Goal: Task Accomplishment & Management: Use online tool/utility

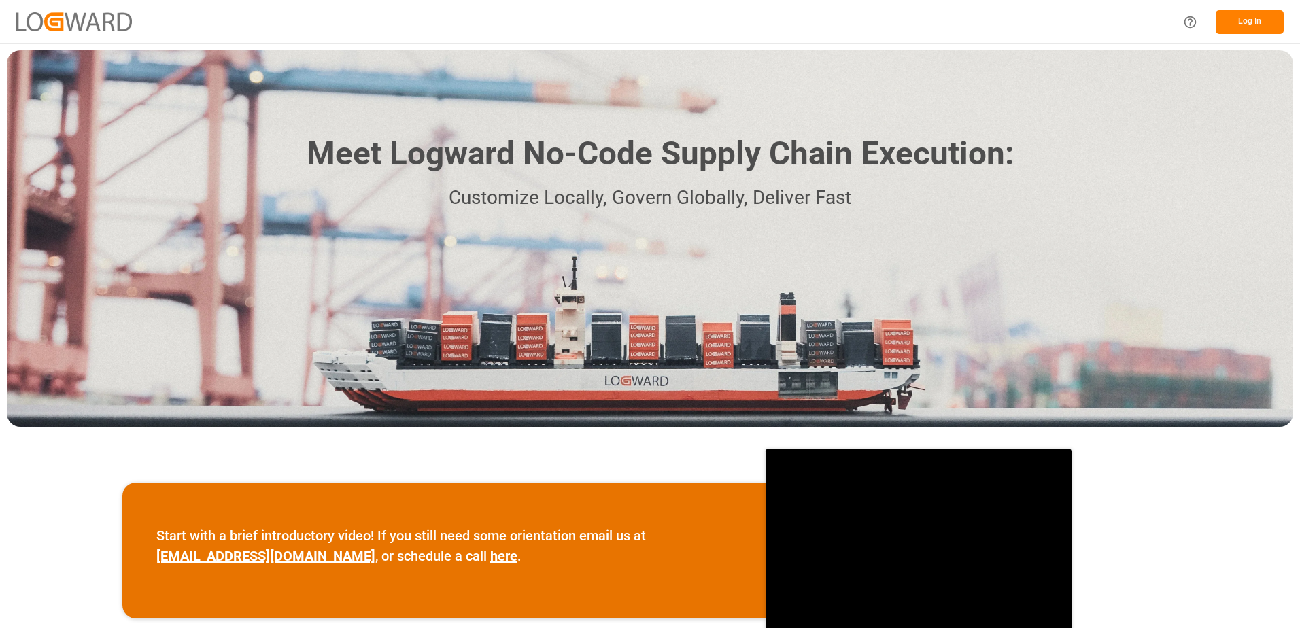
click at [1245, 14] on button "Log In" at bounding box center [1250, 22] width 68 height 24
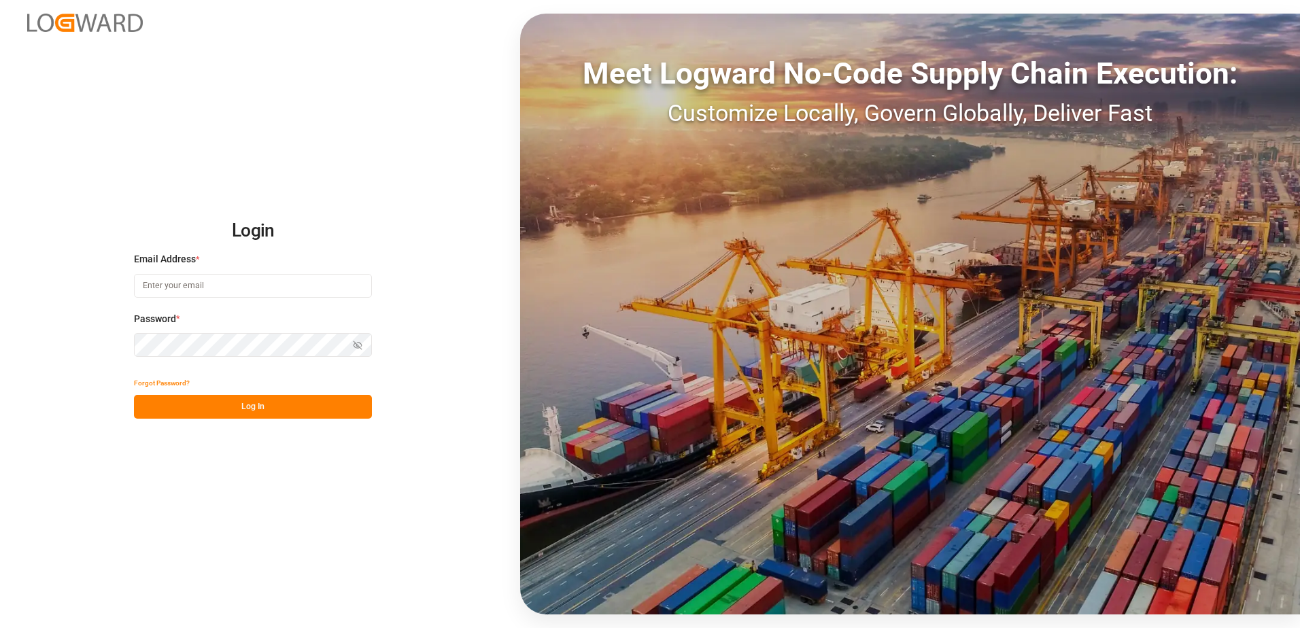
type input "[PERSON_NAME][EMAIL_ADDRESS][PERSON_NAME][DOMAIN_NAME]"
click at [229, 407] on button "Log In" at bounding box center [253, 407] width 238 height 24
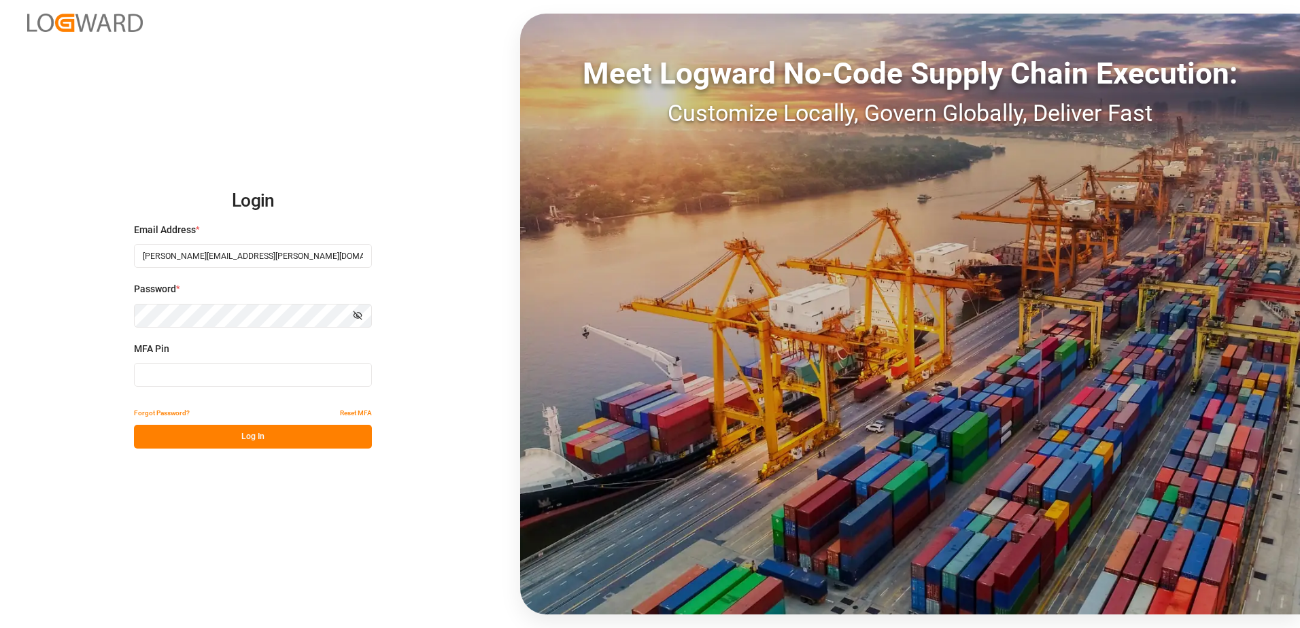
click at [246, 381] on input at bounding box center [253, 375] width 238 height 24
type input "463041"
click at [256, 439] on button "Log In" at bounding box center [253, 437] width 238 height 24
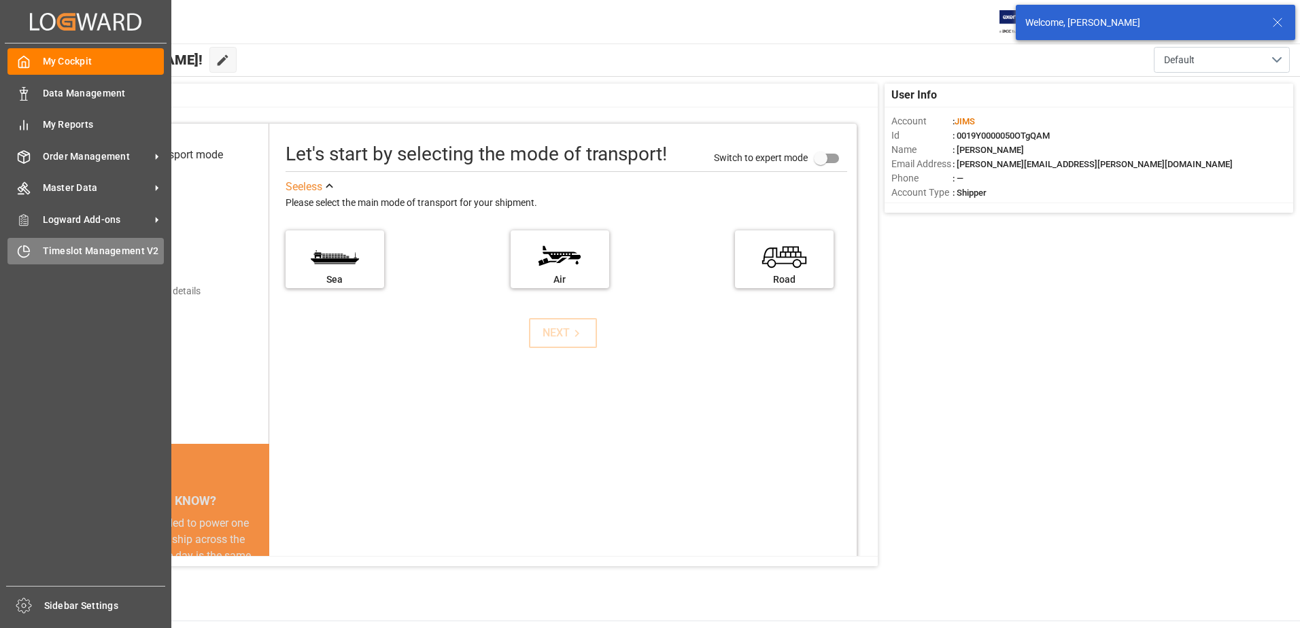
click at [24, 240] on div "Timeslot Management V2 Timeslot Management V2" at bounding box center [85, 251] width 156 height 27
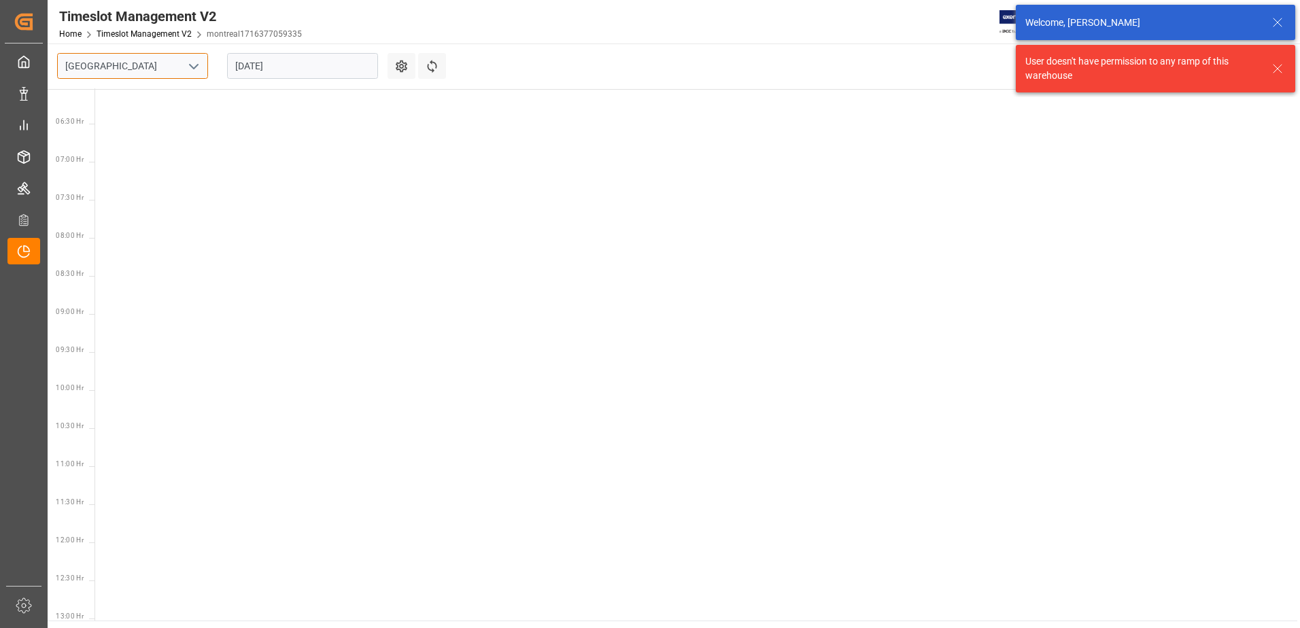
scroll to position [477, 0]
click at [203, 62] on input "[GEOGRAPHIC_DATA]" at bounding box center [132, 66] width 151 height 26
click at [197, 62] on icon "open menu" at bounding box center [194, 66] width 16 height 16
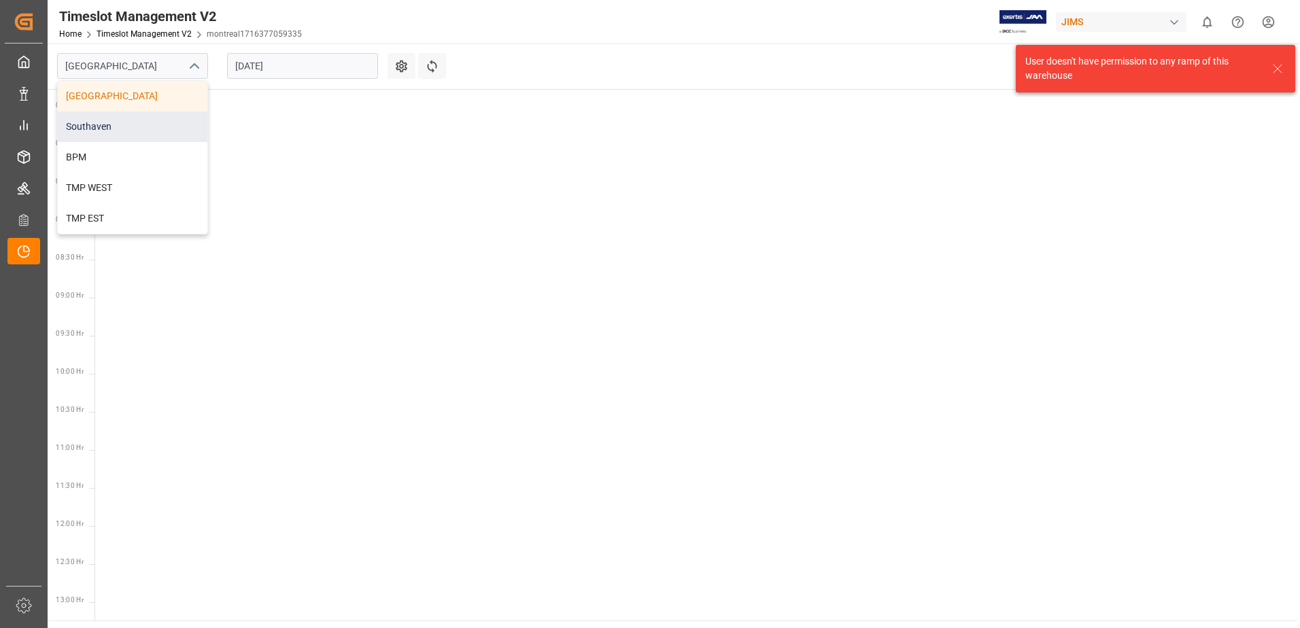
click at [144, 122] on div "Southaven" at bounding box center [133, 127] width 150 height 31
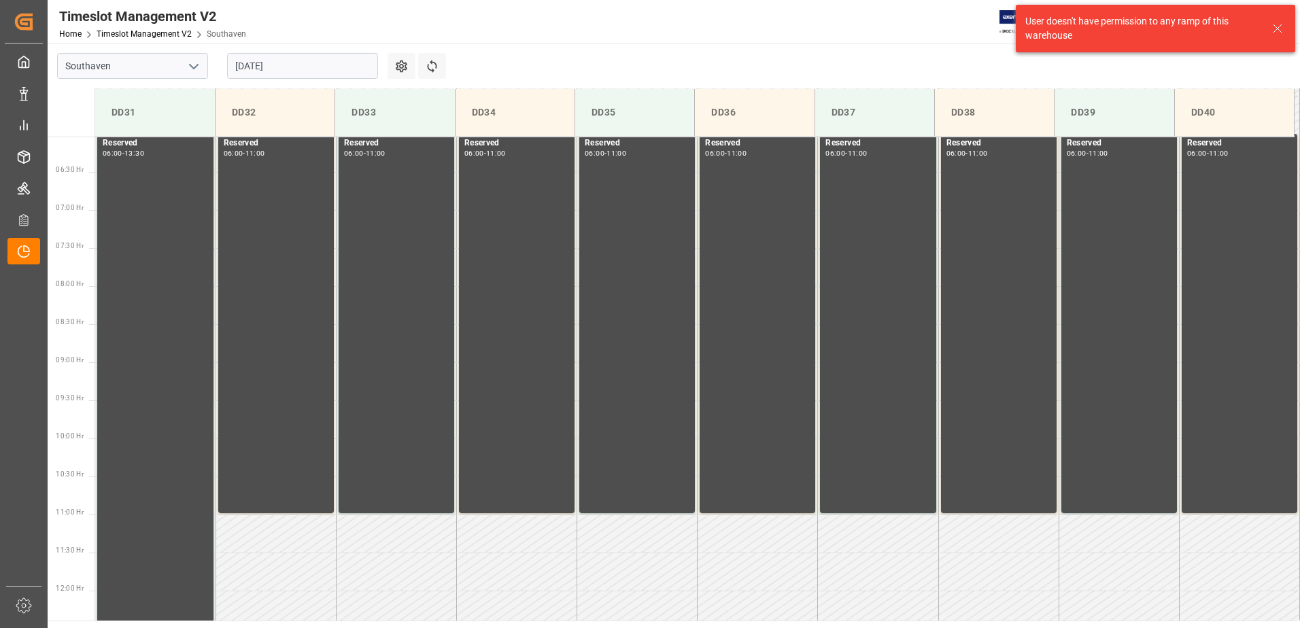
scroll to position [524, 0]
